Goal: Task Accomplishment & Management: Manage account settings

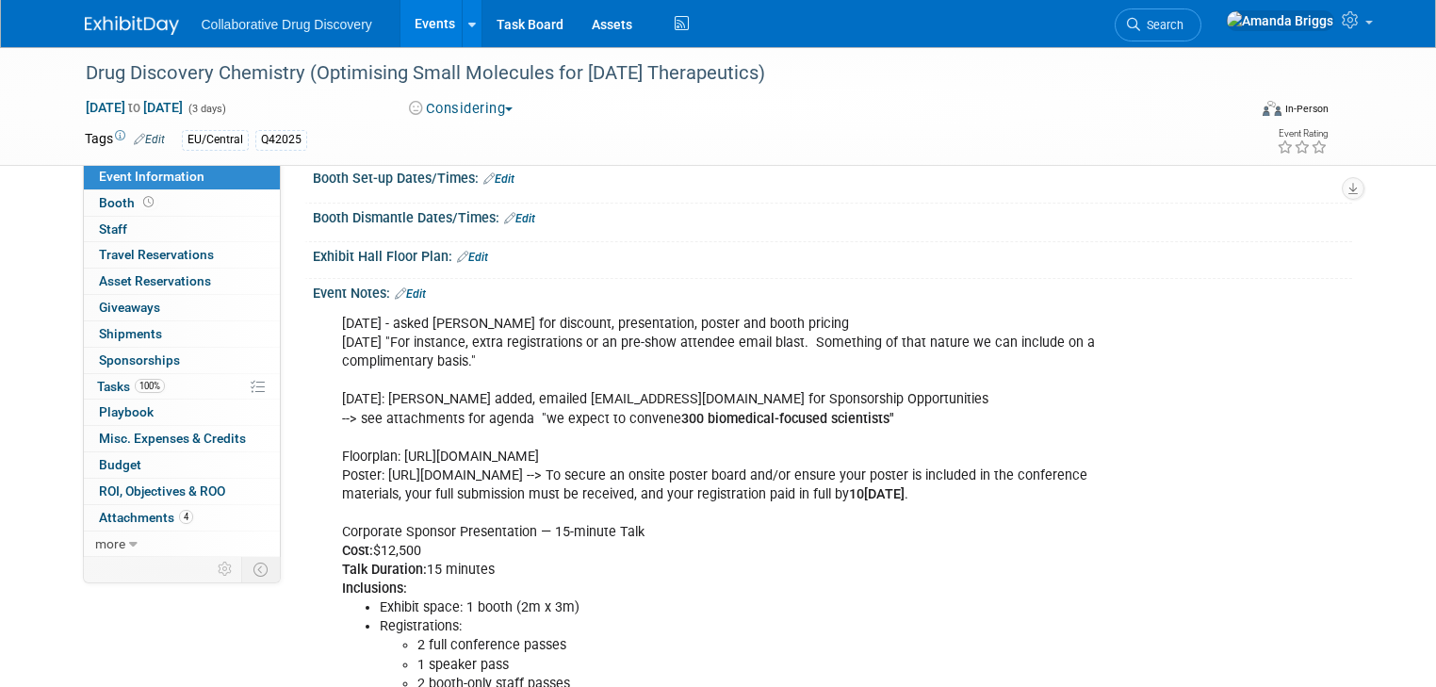
click at [419, 23] on link "Events" at bounding box center [434, 23] width 69 height 47
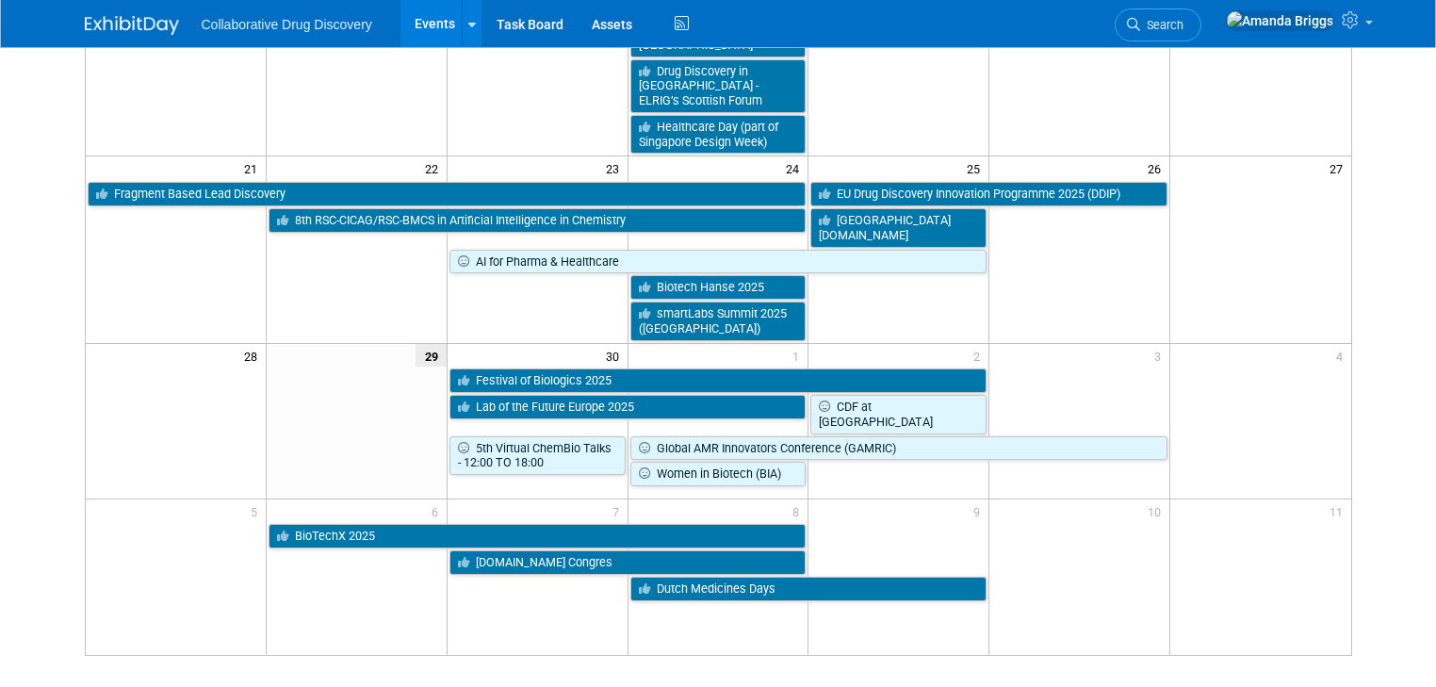
scroll to position [603, 0]
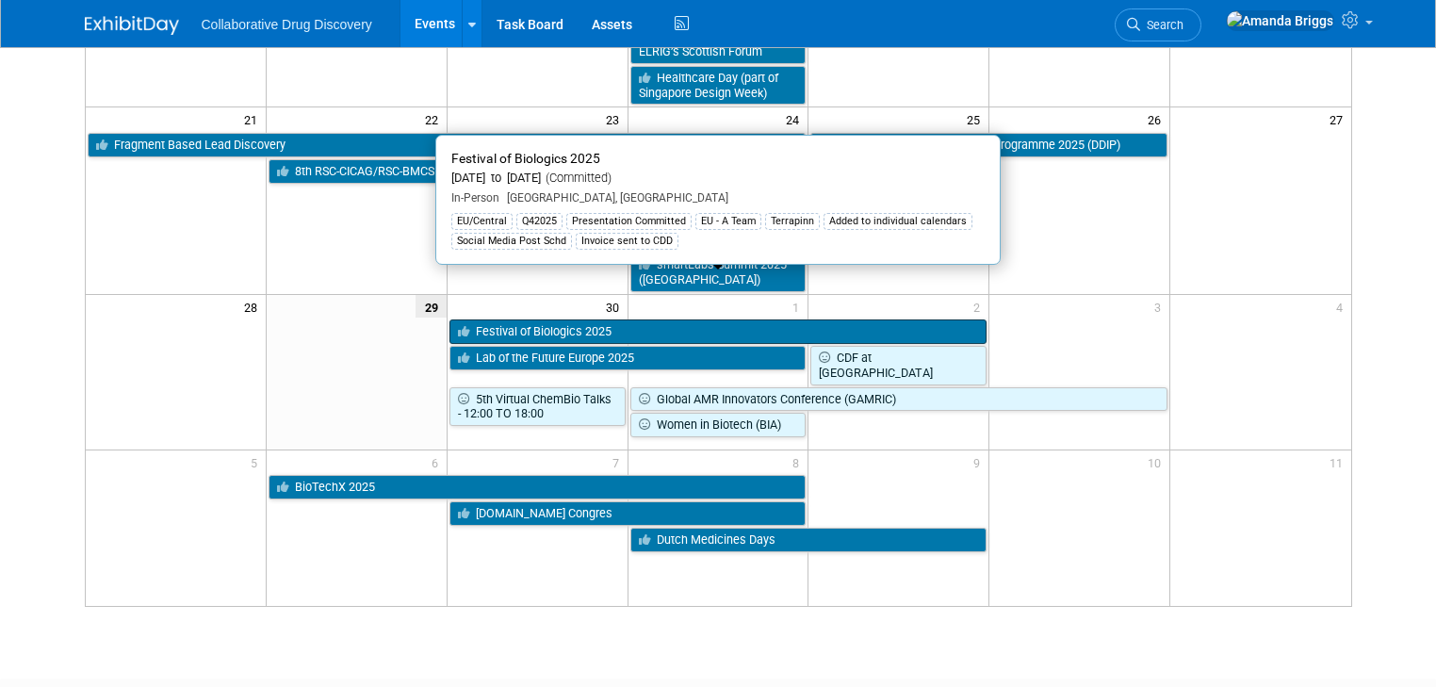
click at [617, 319] on link "Festival of Biologics 2025" at bounding box center [718, 331] width 538 height 24
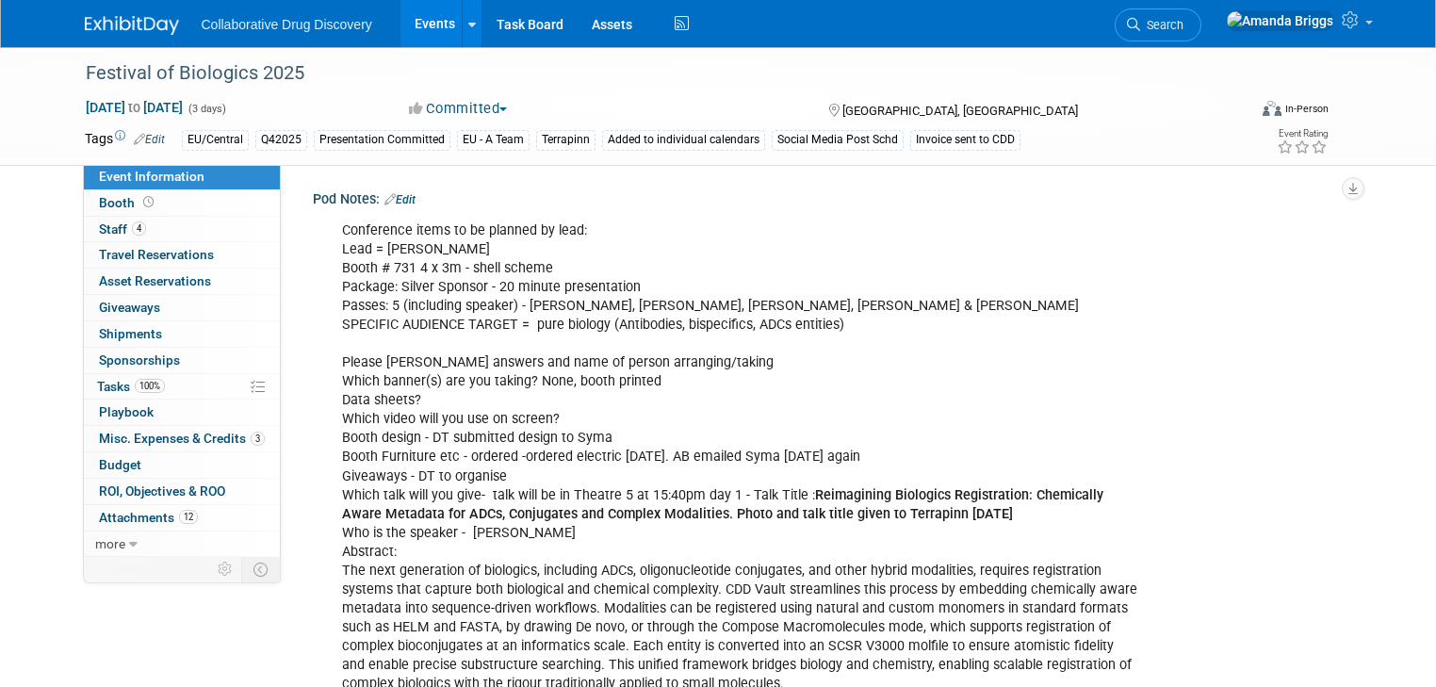
click at [421, 24] on link "Events" at bounding box center [434, 23] width 69 height 47
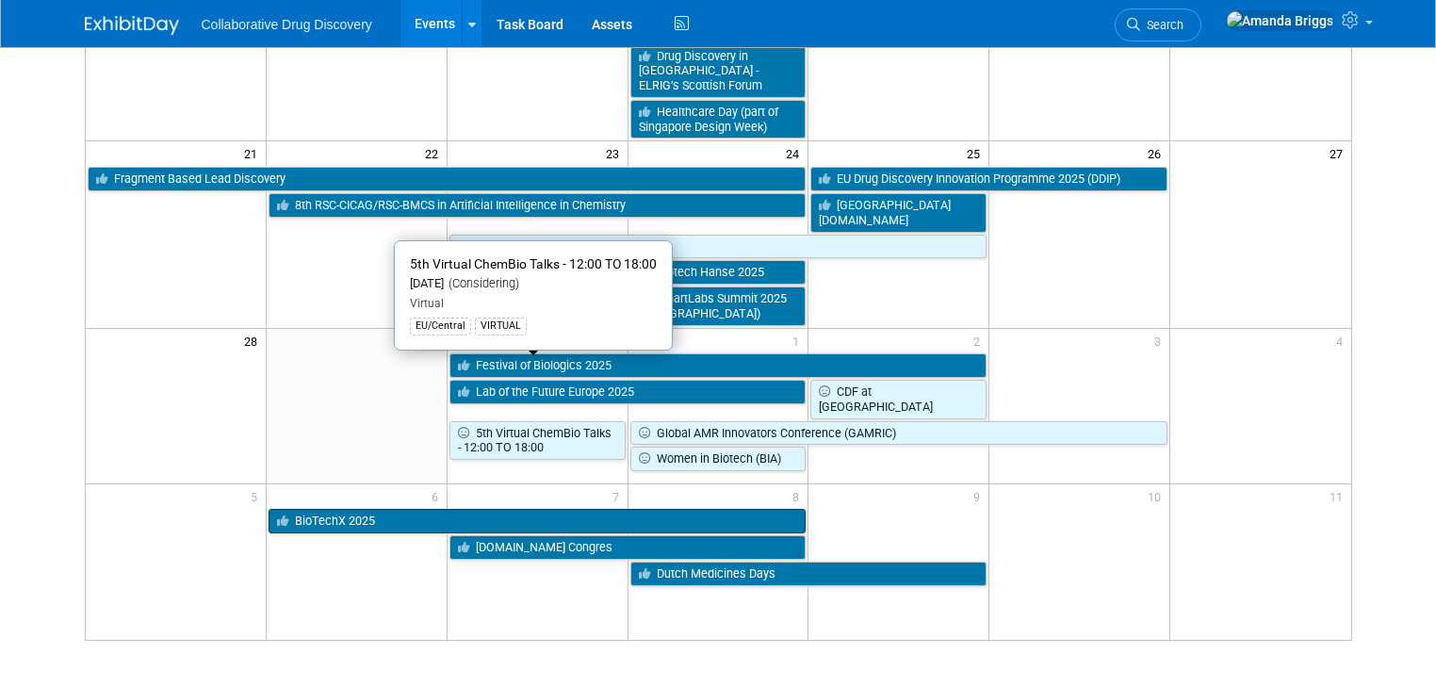
scroll to position [603, 0]
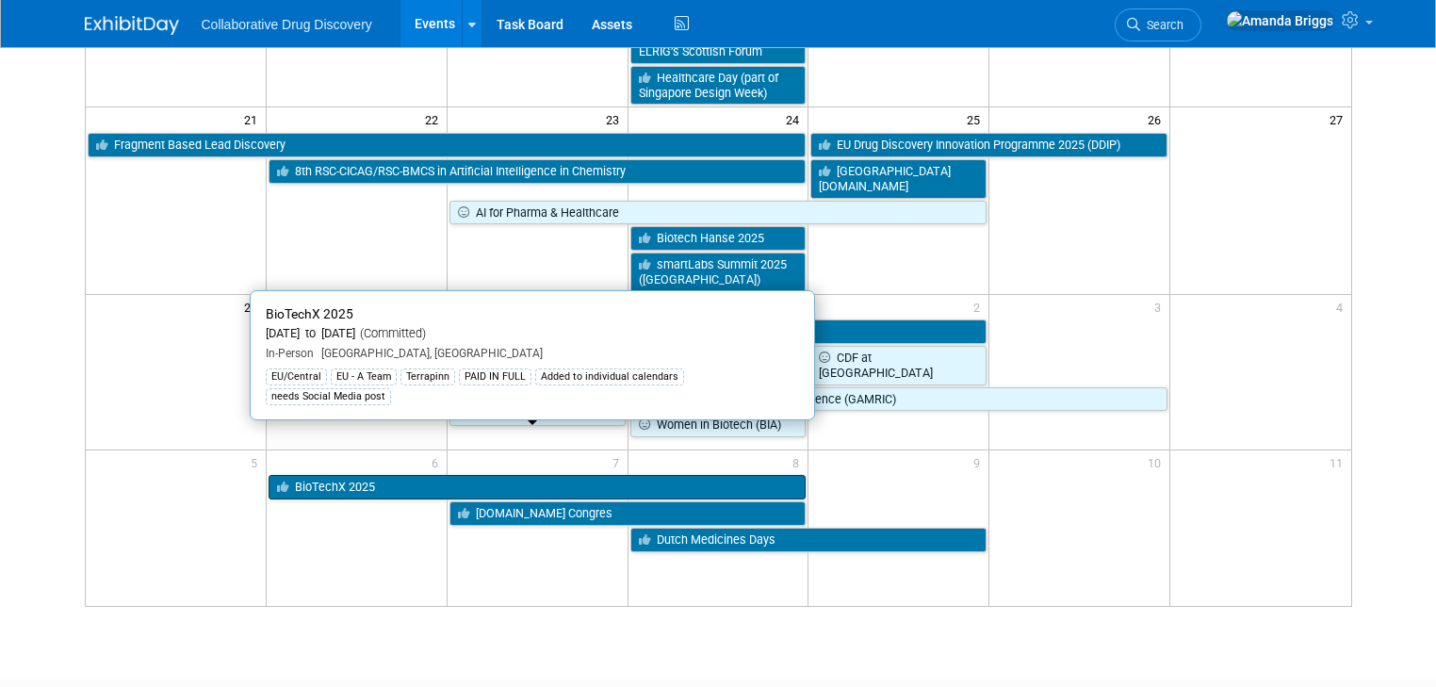
click at [504, 475] on link "BioTechX 2025" at bounding box center [537, 487] width 538 height 24
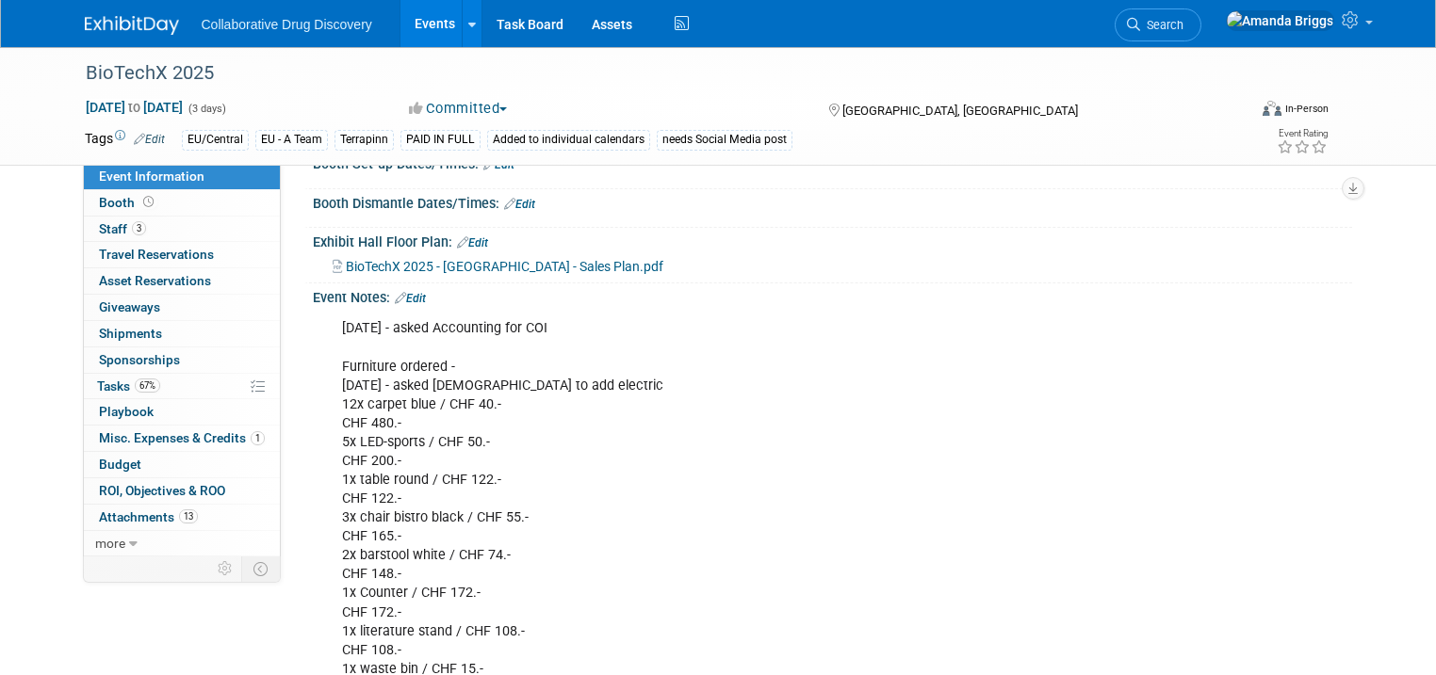
scroll to position [678, 0]
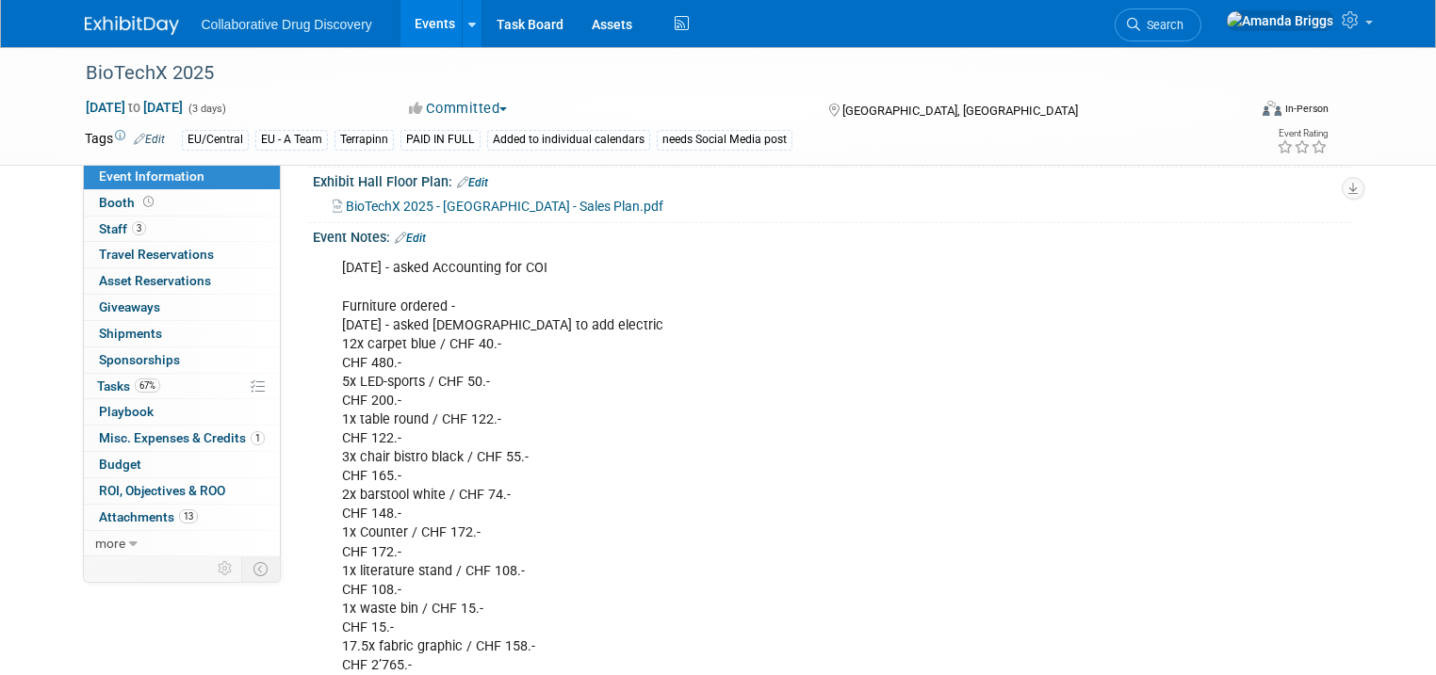
click at [406, 245] on link "Edit" at bounding box center [410, 238] width 31 height 13
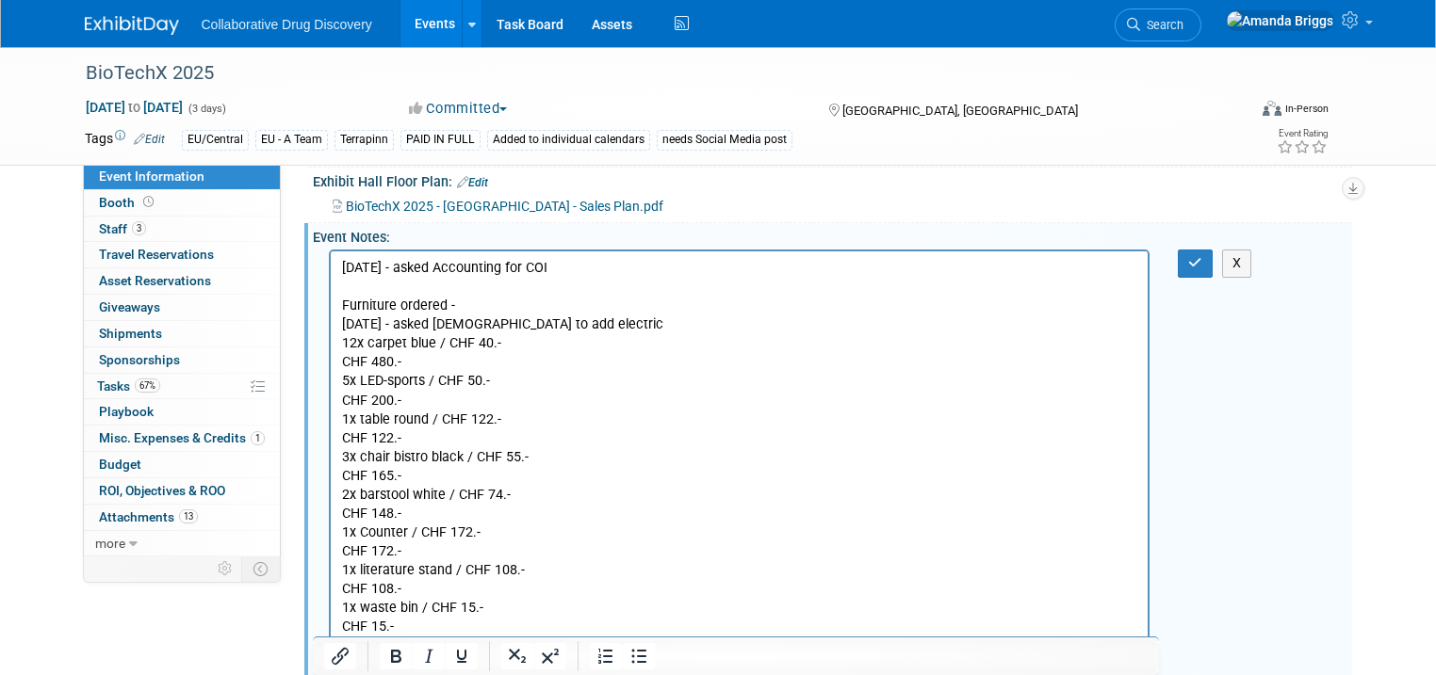
scroll to position [0, 0]
click at [1200, 277] on button "button" at bounding box center [1195, 263] width 35 height 27
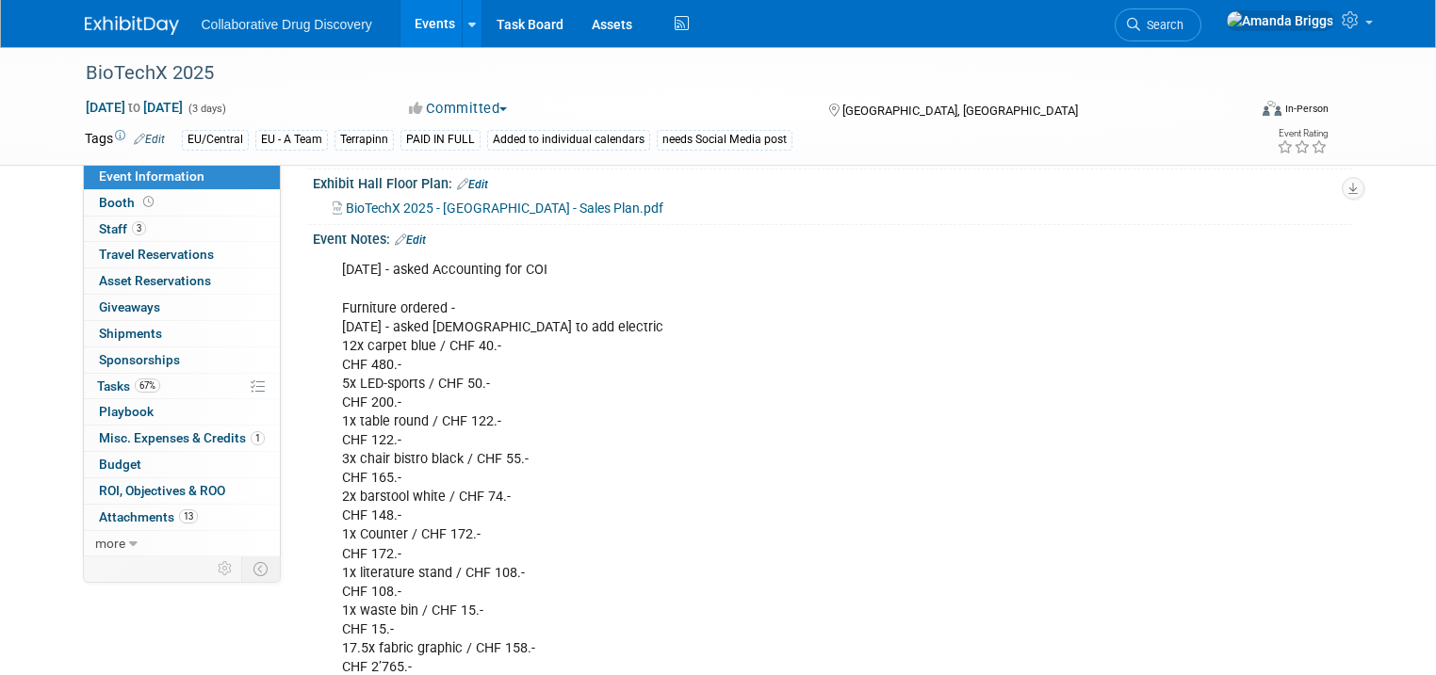
scroll to position [678, 0]
click at [410, 245] on link "Edit" at bounding box center [410, 238] width 31 height 13
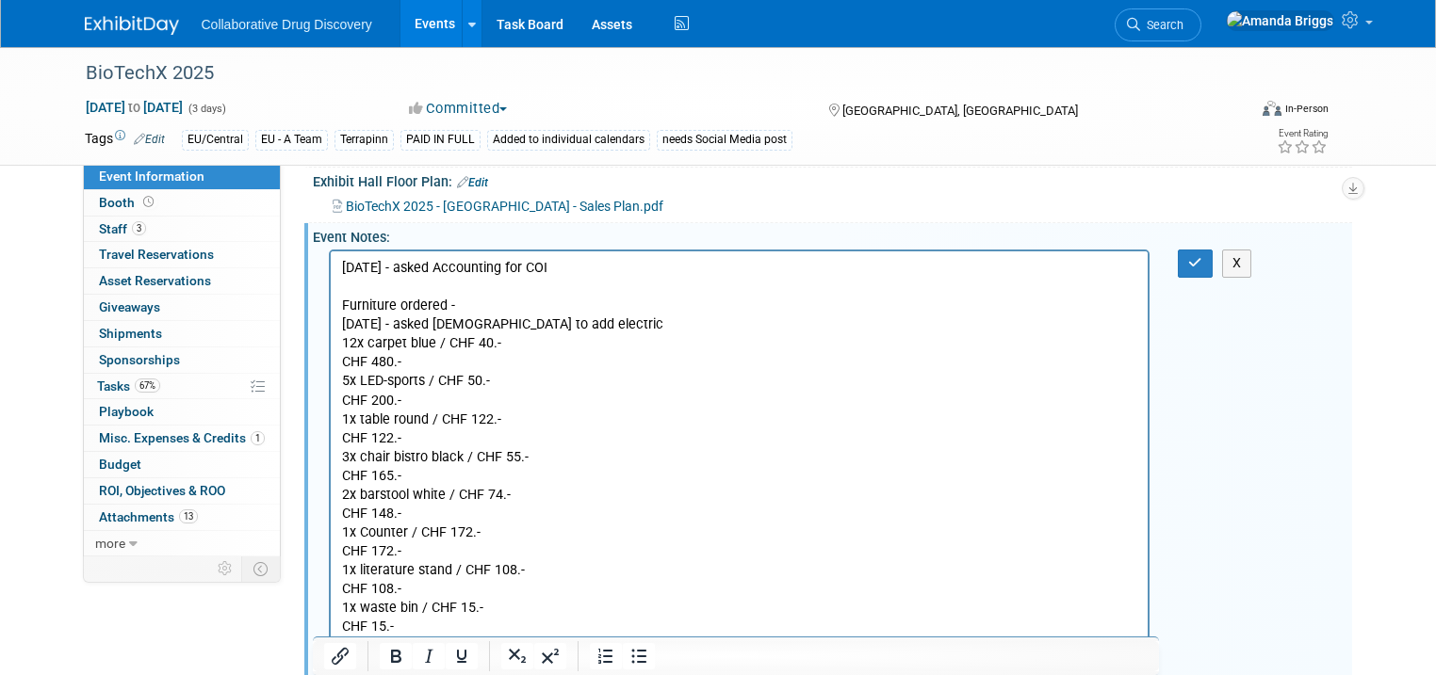
scroll to position [0, 0]
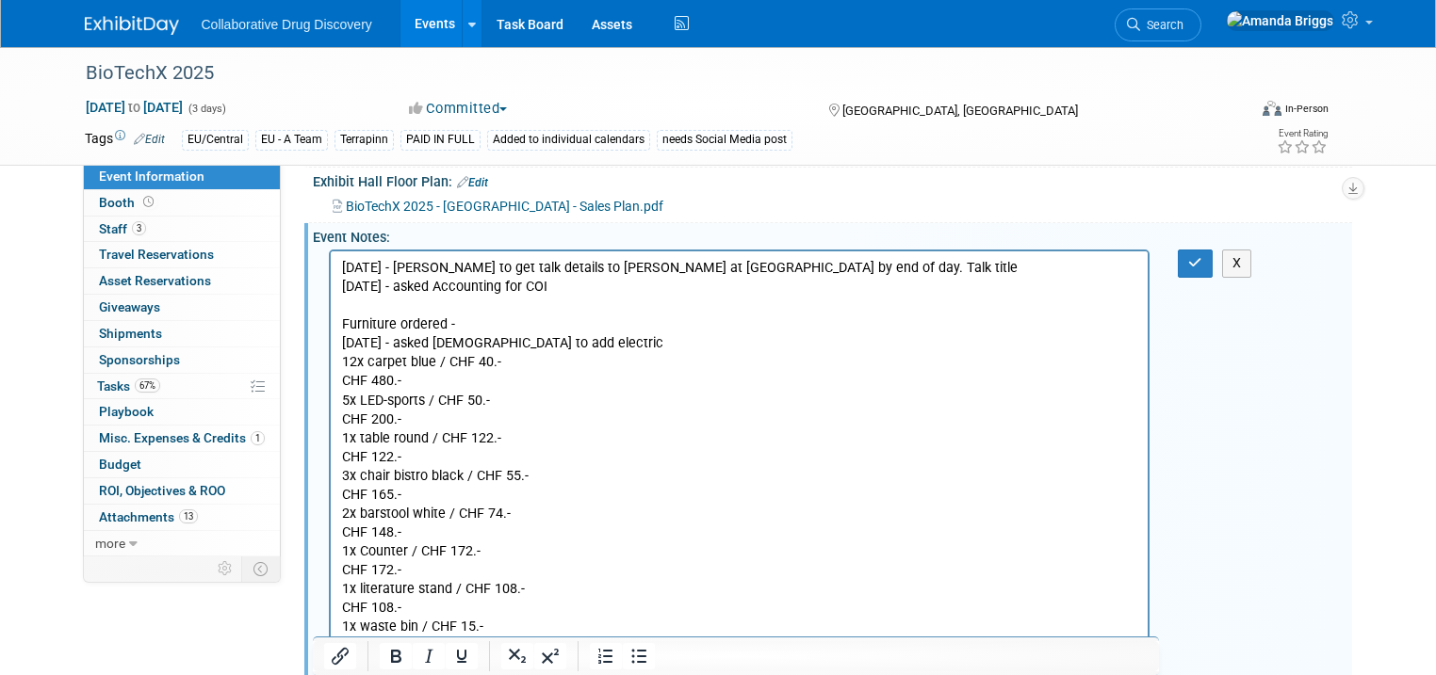
click at [908, 270] on p "29SEP2025 - Jonathan to get talk details to Anna at Terrapinn by end of day. Ta…" at bounding box center [739, 268] width 796 height 19
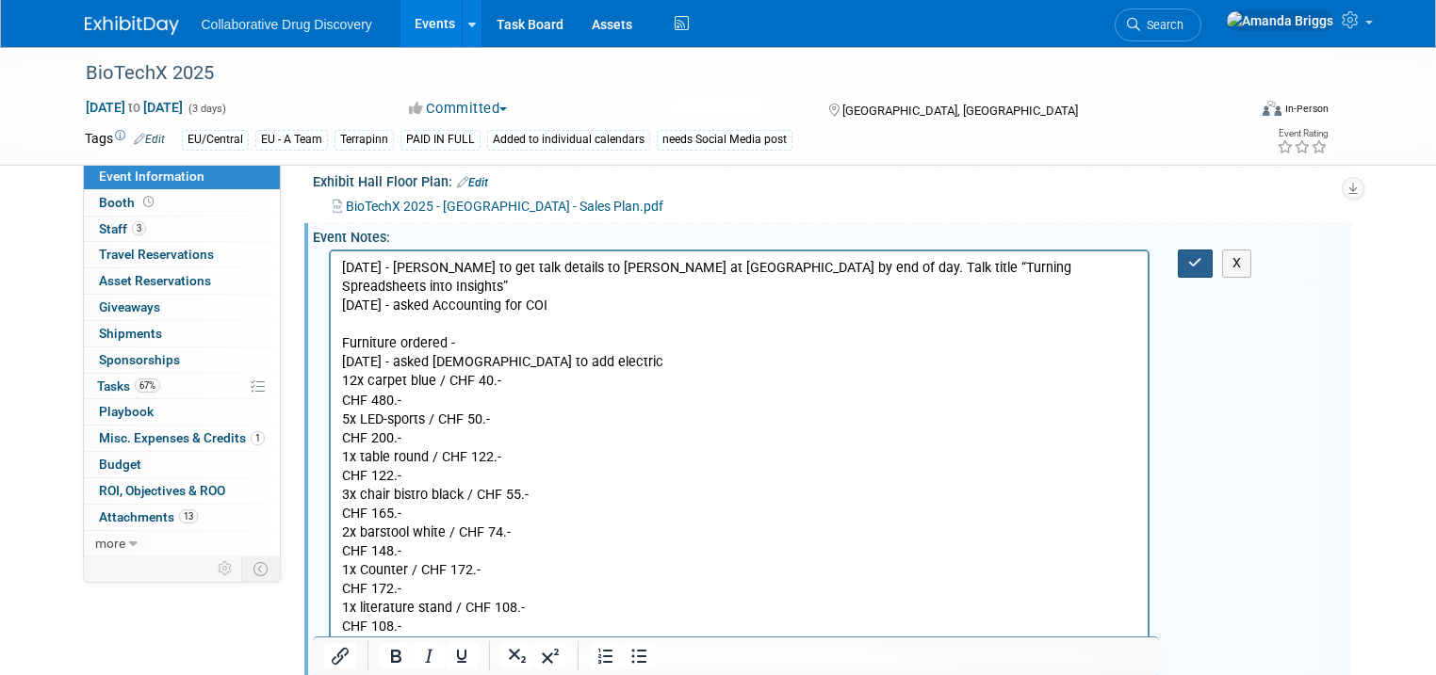
click at [1198, 277] on button "button" at bounding box center [1195, 263] width 35 height 27
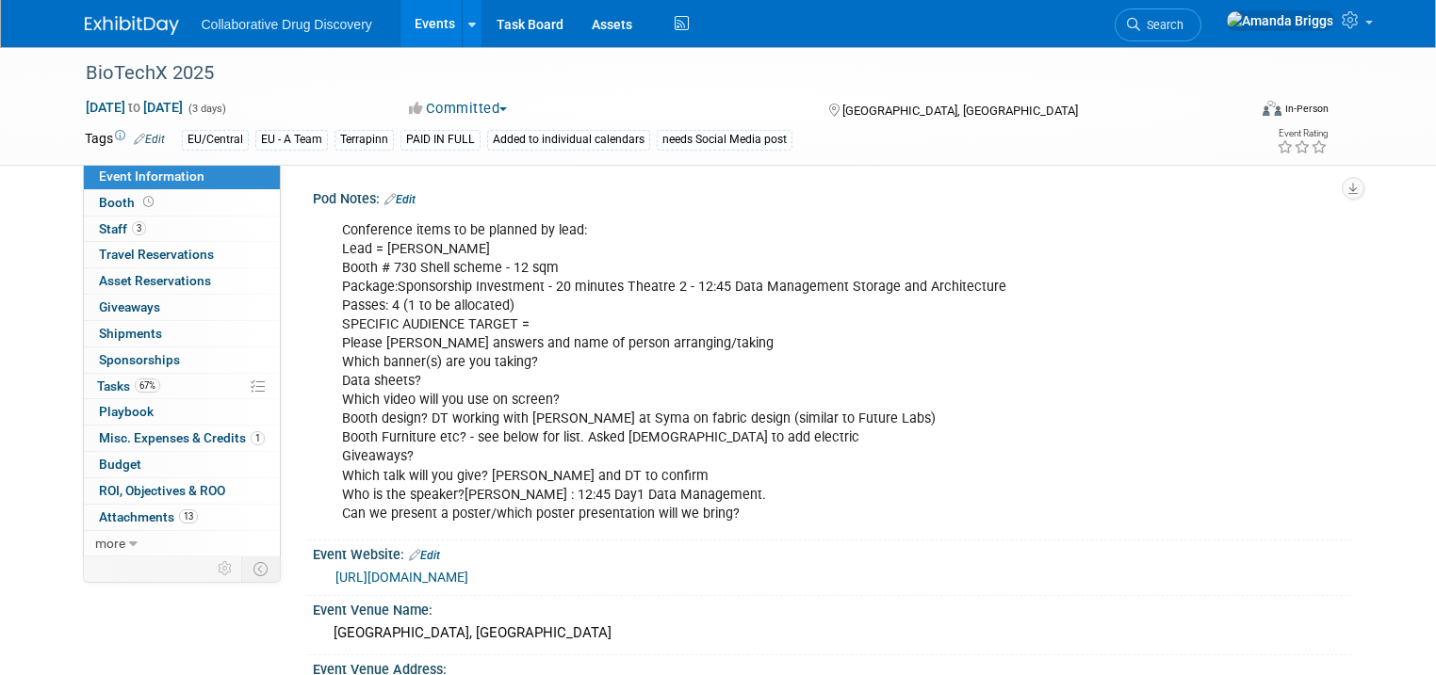
click at [397, 201] on link "Edit" at bounding box center [399, 199] width 31 height 13
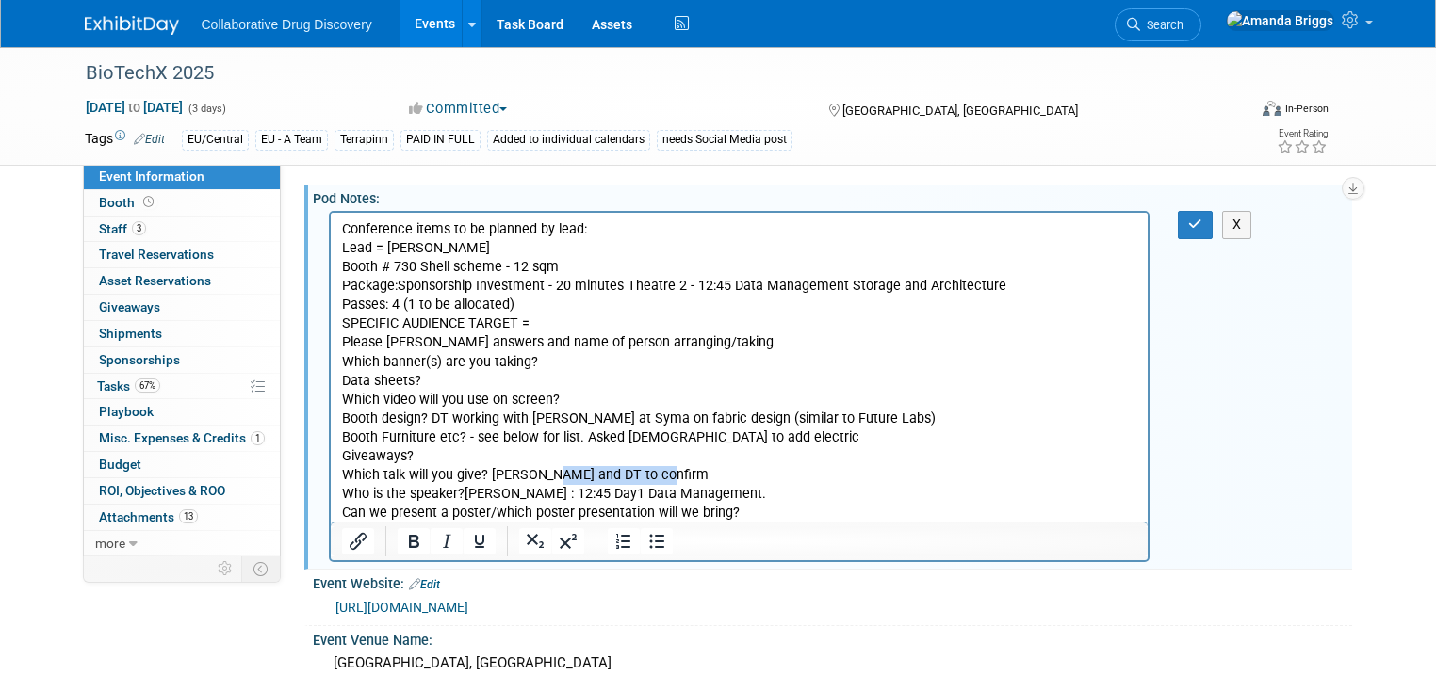
drag, startPoint x: 660, startPoint y: 473, endPoint x: 550, endPoint y: 474, distance: 110.2
click at [550, 474] on p "Conference items to be planned by lead: Lead = Dimitris Booth # 730 Shell schem…" at bounding box center [739, 371] width 796 height 302
click at [1202, 228] on icon "button" at bounding box center [1195, 224] width 14 height 13
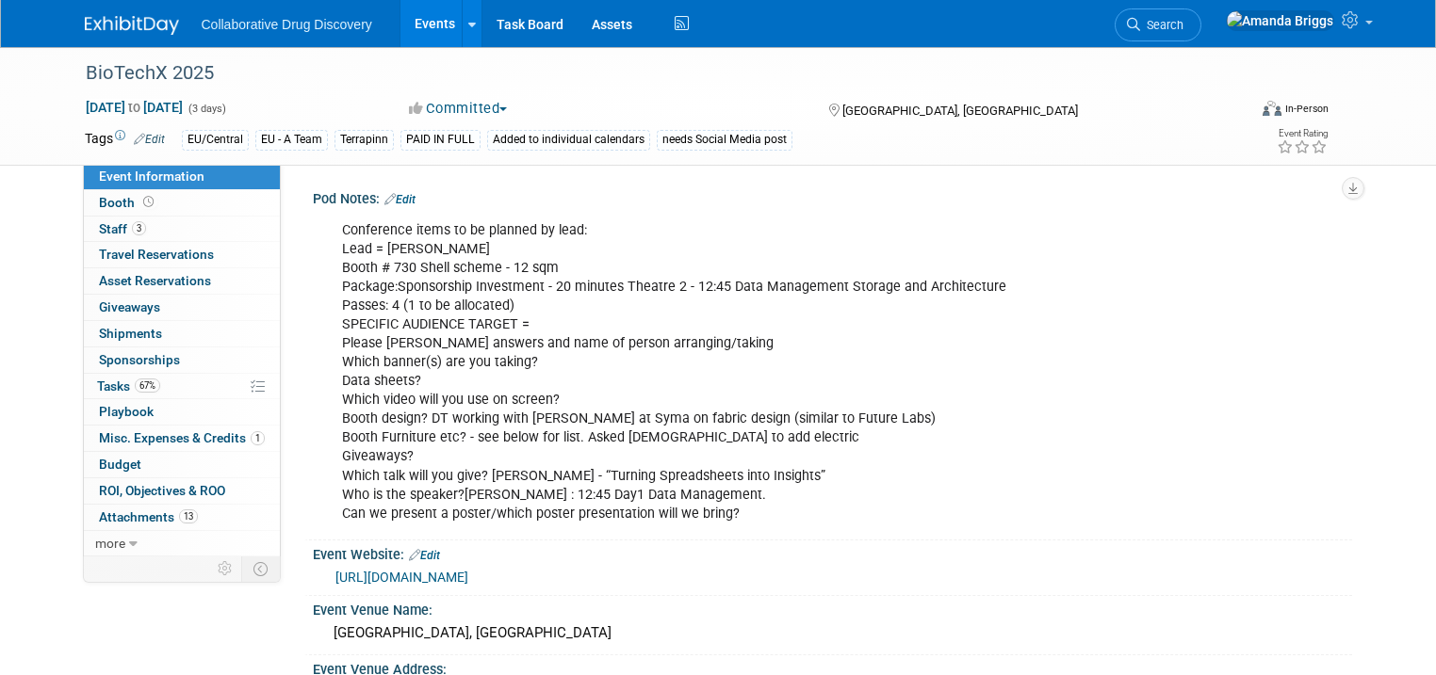
click at [409, 24] on link "Events" at bounding box center [434, 23] width 69 height 47
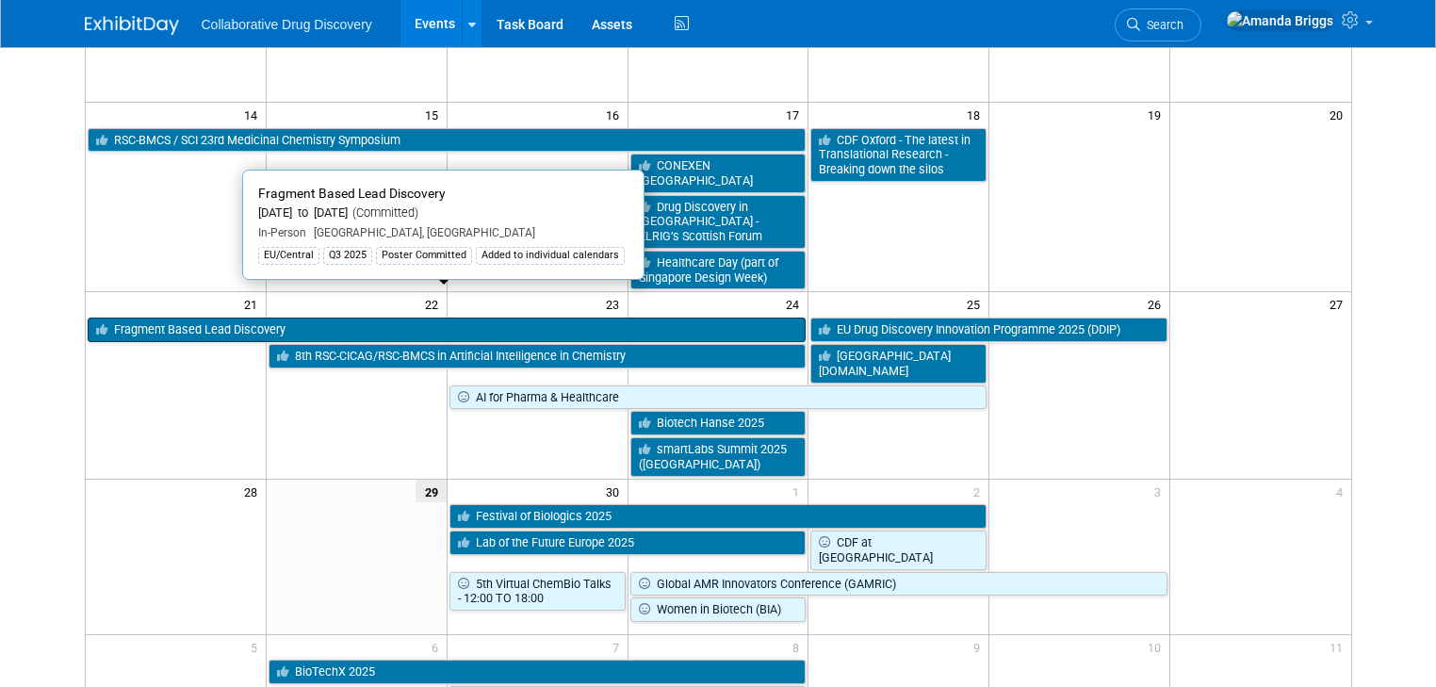
scroll to position [452, 0]
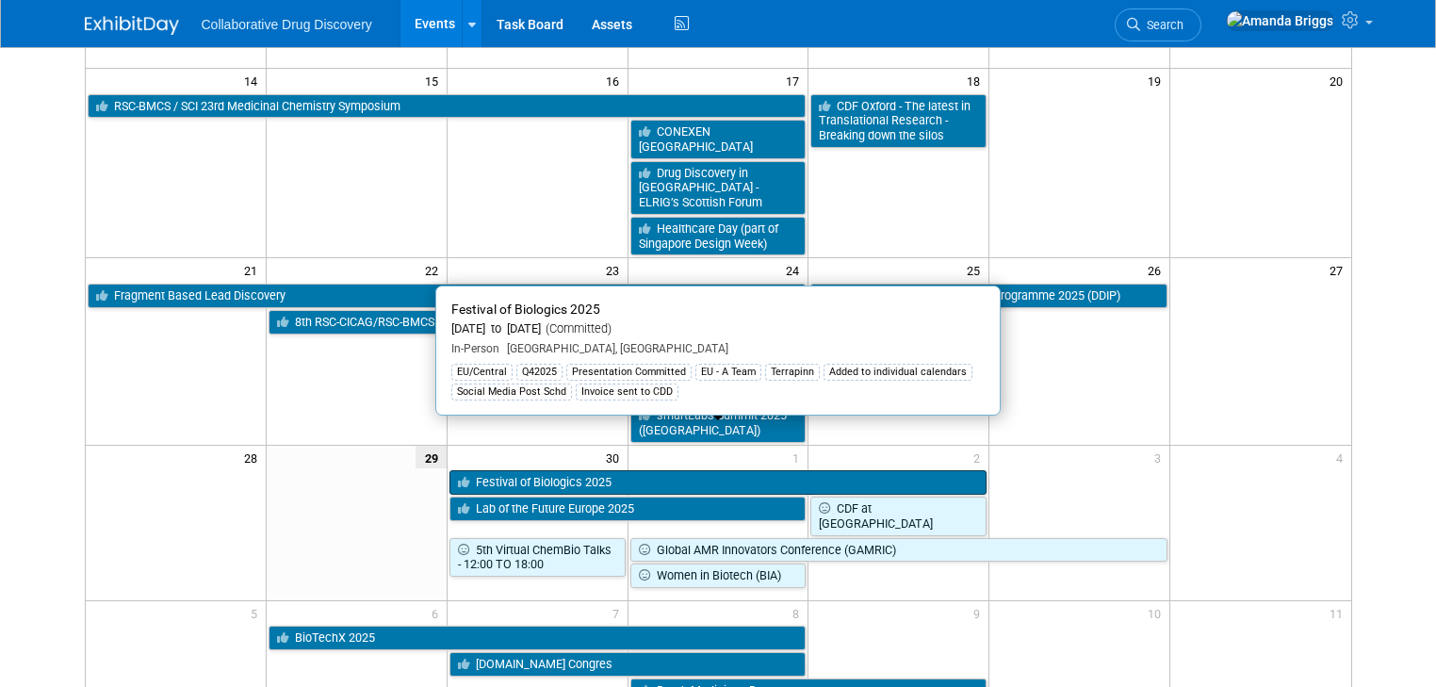
click at [512, 470] on link "Festival of Biologics 2025" at bounding box center [718, 482] width 538 height 24
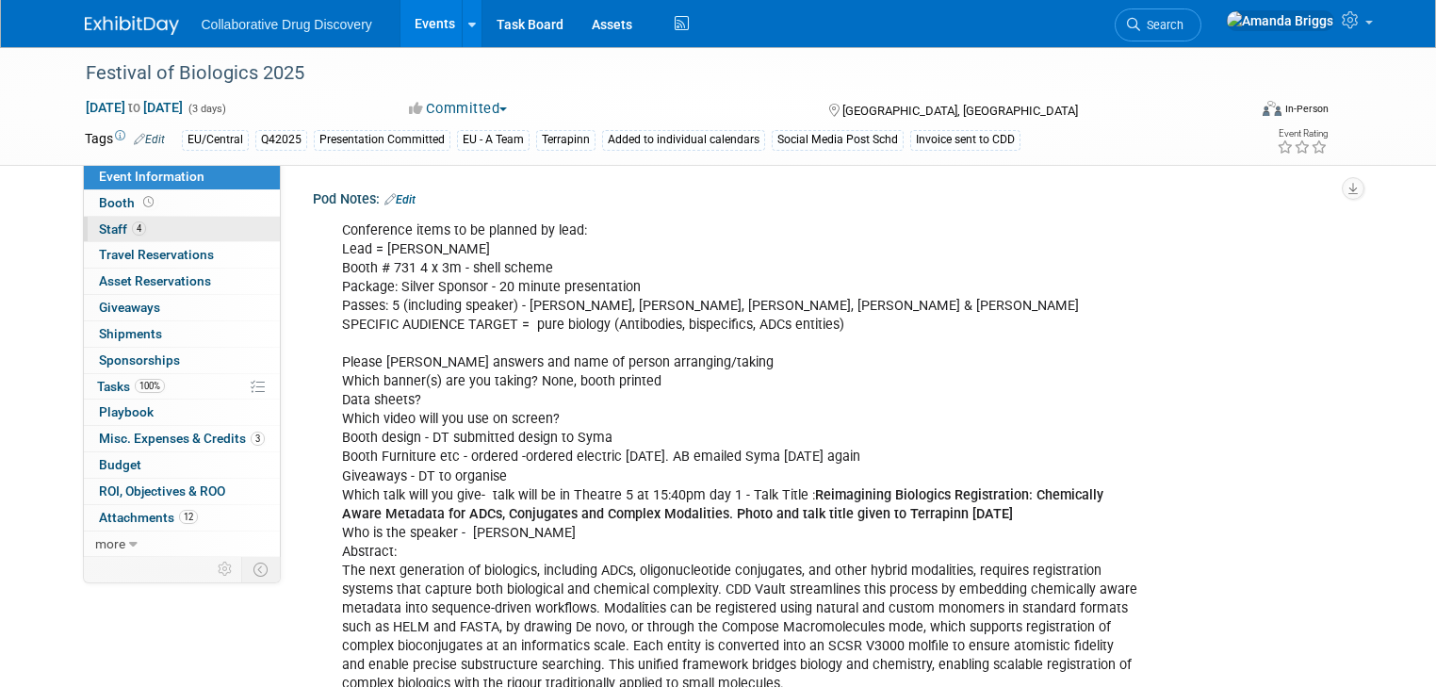
click at [99, 226] on span "Staff 4" at bounding box center [122, 228] width 47 height 15
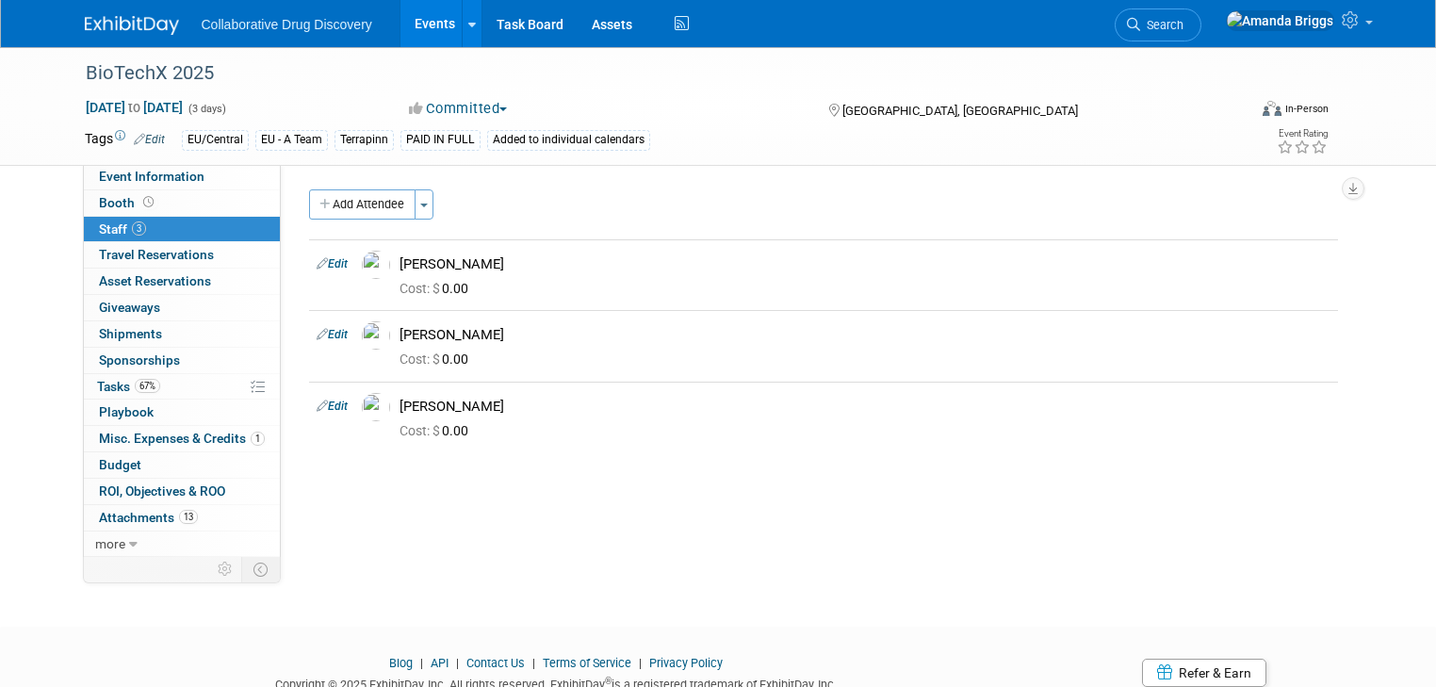
click at [418, 24] on link "Events" at bounding box center [434, 23] width 69 height 47
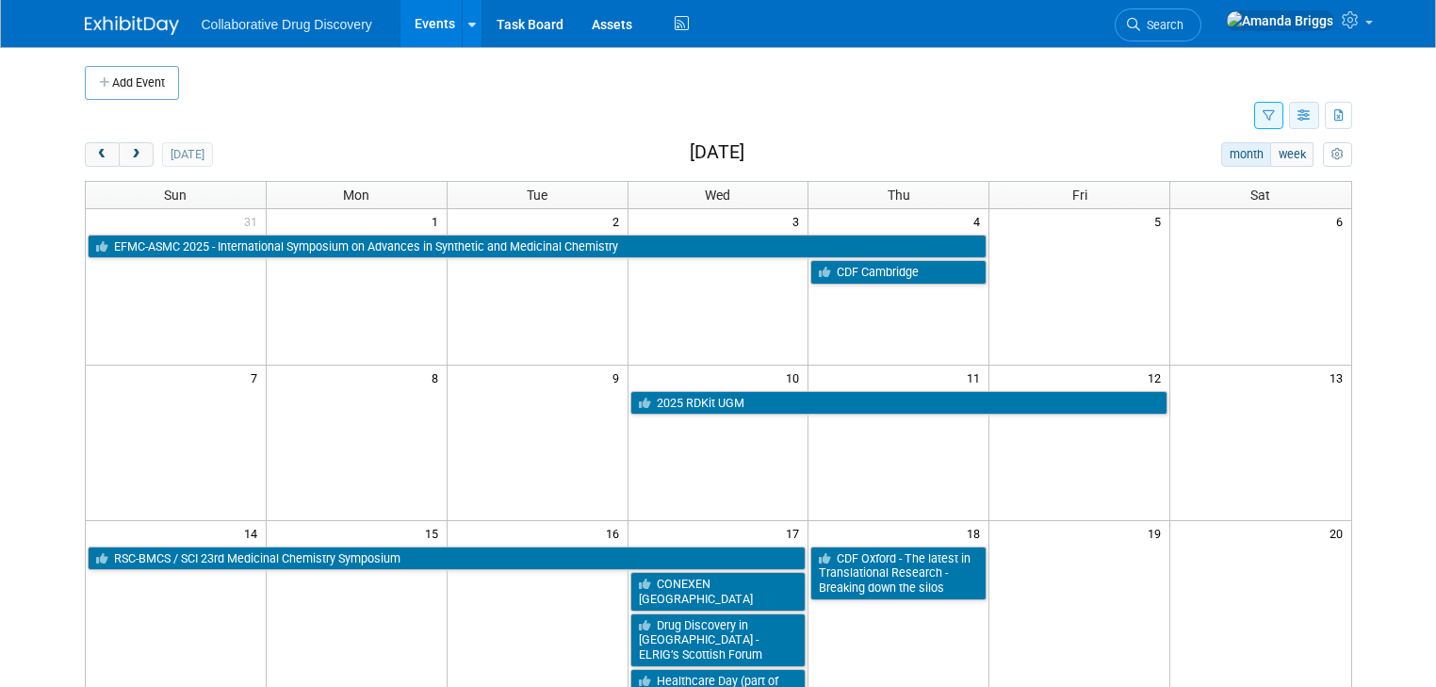
click at [1311, 113] on icon "button" at bounding box center [1304, 116] width 14 height 12
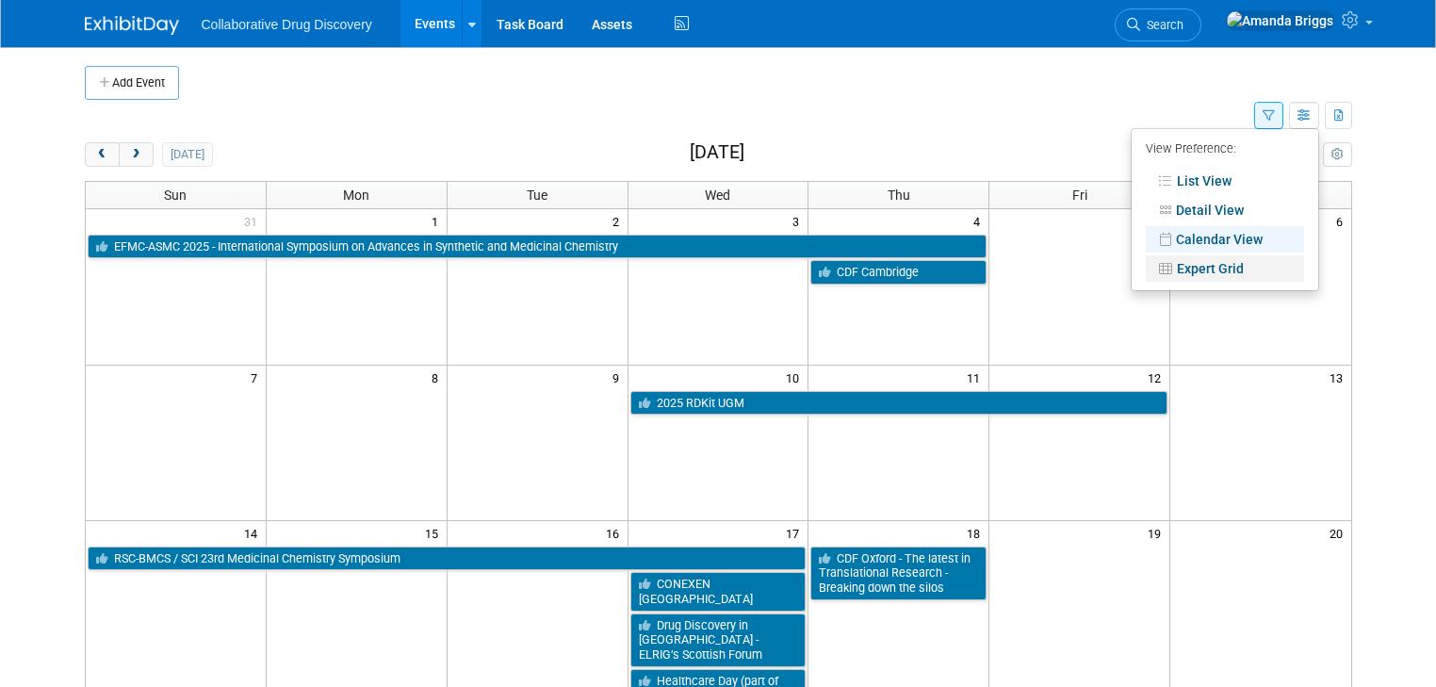
click at [1228, 264] on link "Expert Grid" at bounding box center [1225, 268] width 158 height 26
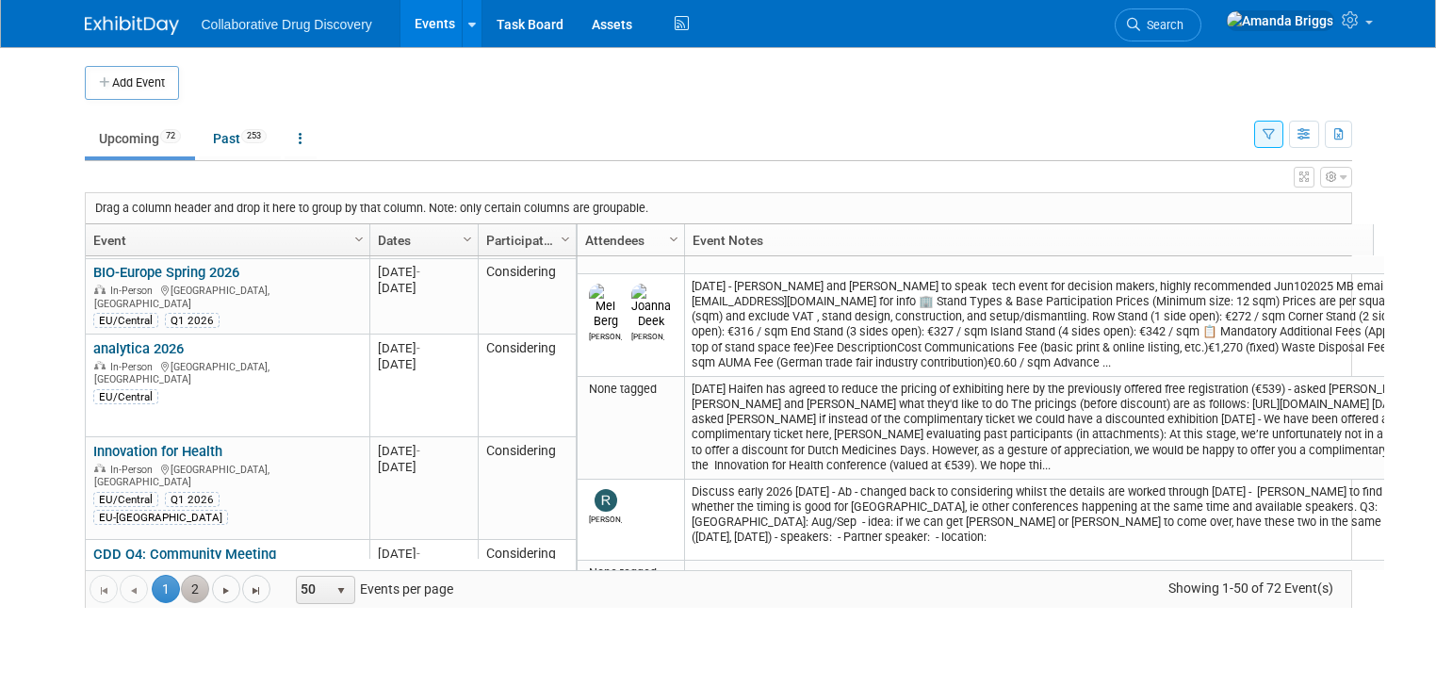
click at [181, 585] on link "2" at bounding box center [195, 589] width 28 height 28
